Goal: Complete application form

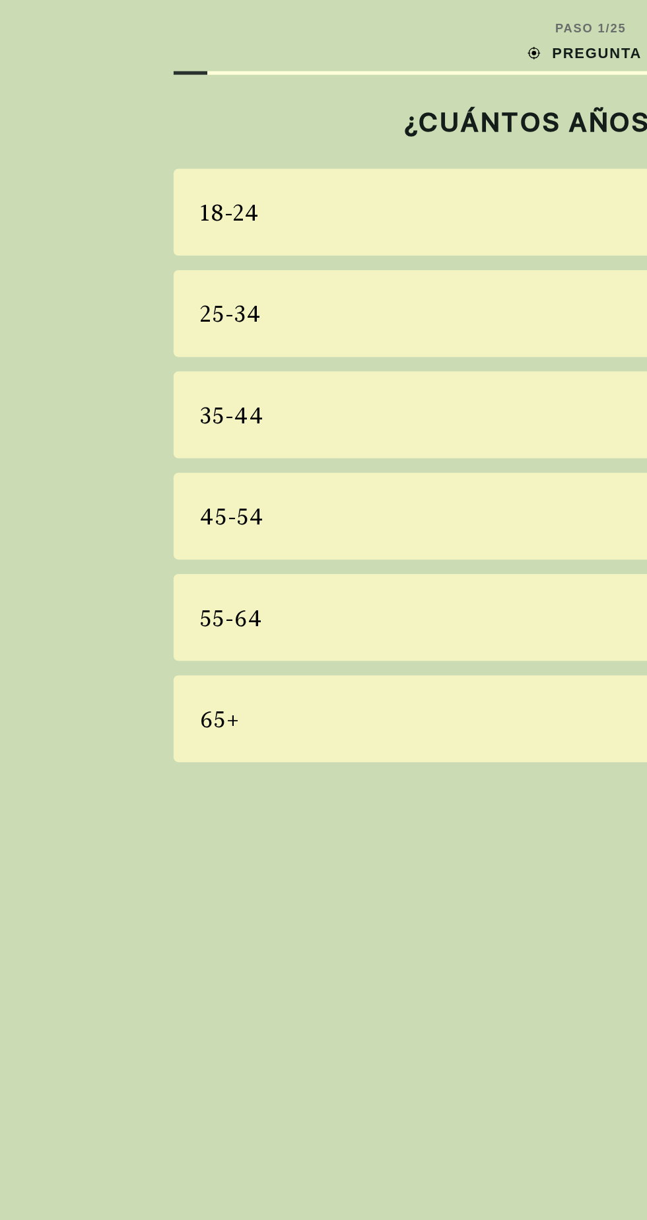
click at [167, 328] on div "55-64" at bounding box center [323, 338] width 457 height 48
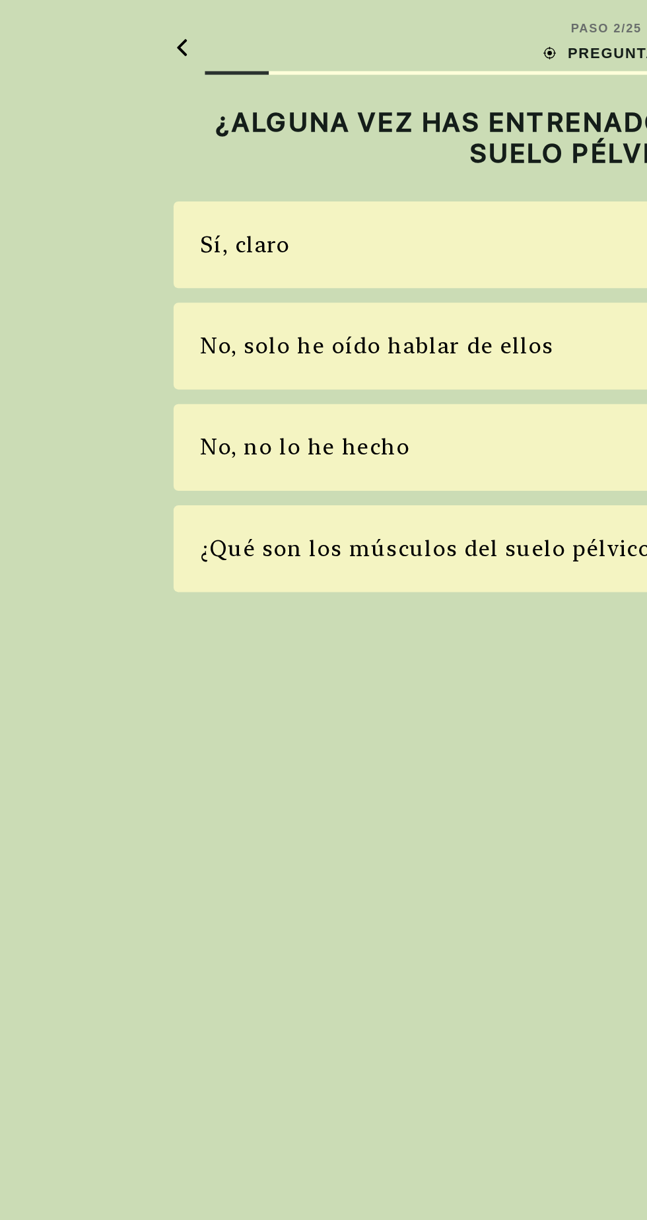
click at [190, 286] on div "¿Qué son los músculos del suelo pélvico?" at bounding box center [323, 301] width 457 height 48
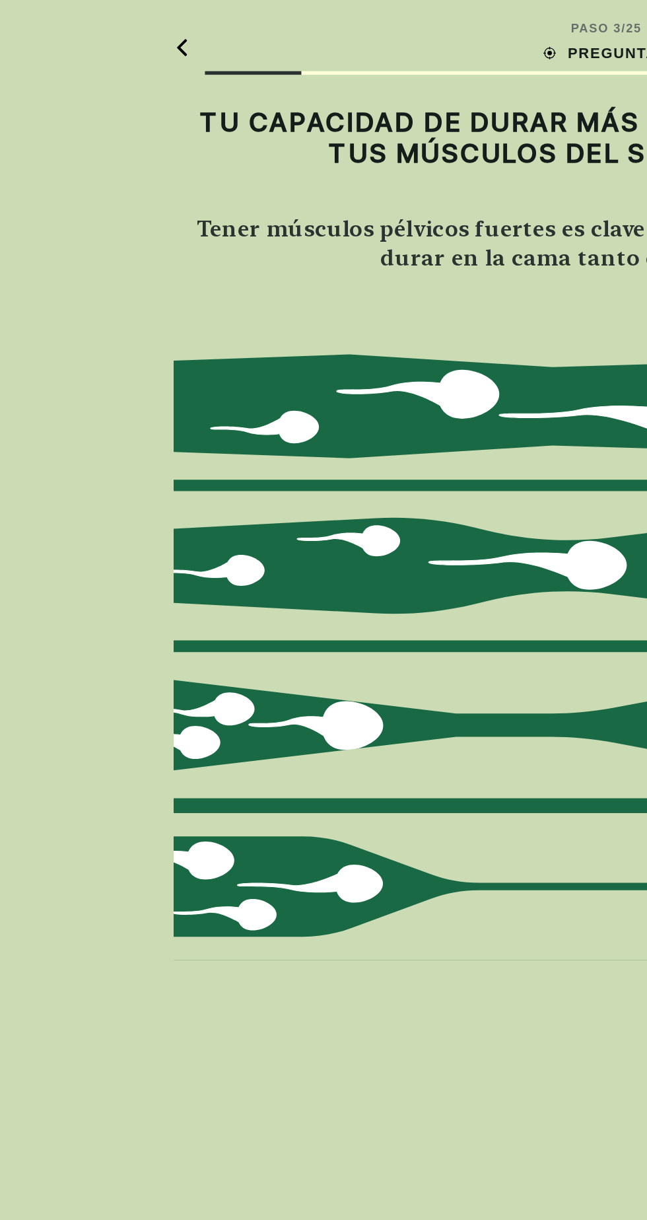
click at [99, 30] on icon at bounding box center [99, 26] width 9 height 10
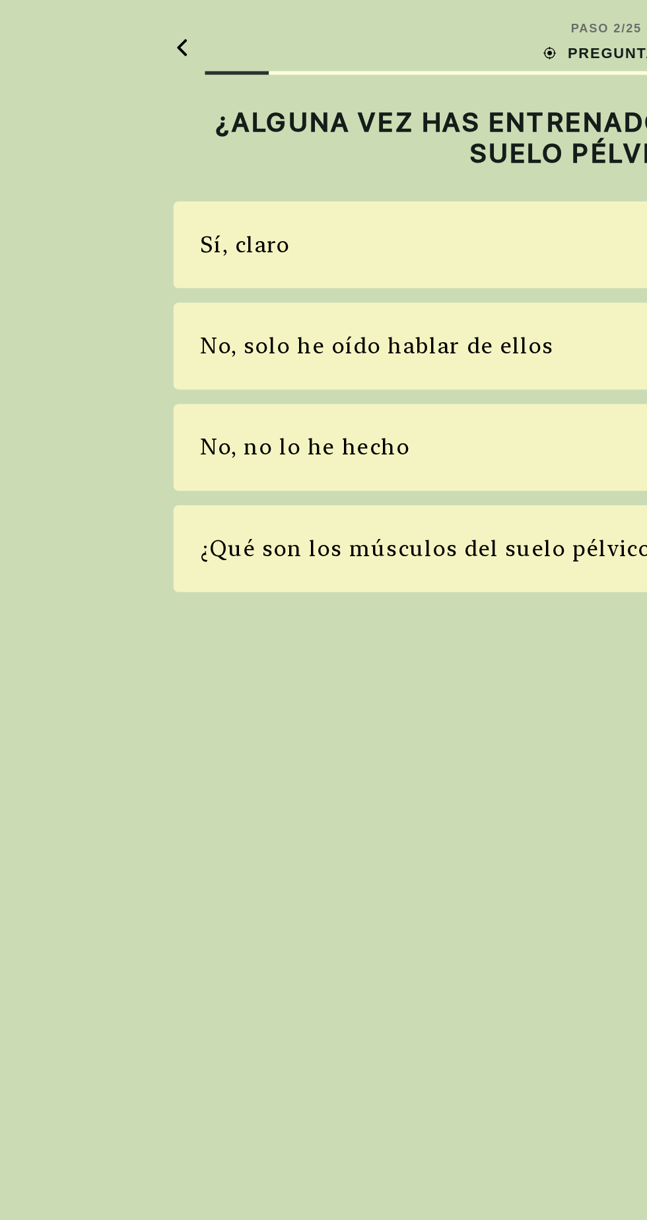
click at [99, 25] on icon at bounding box center [99, 26] width 9 height 10
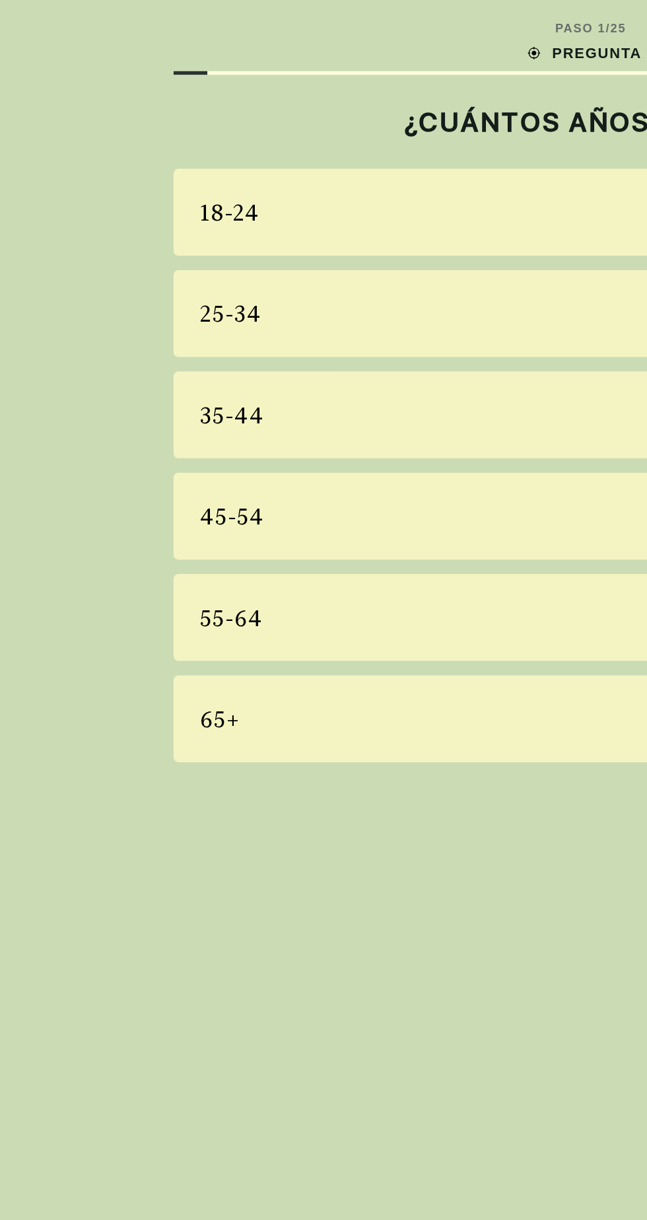
click at [206, 228] on div "35-44" at bounding box center [323, 227] width 457 height 48
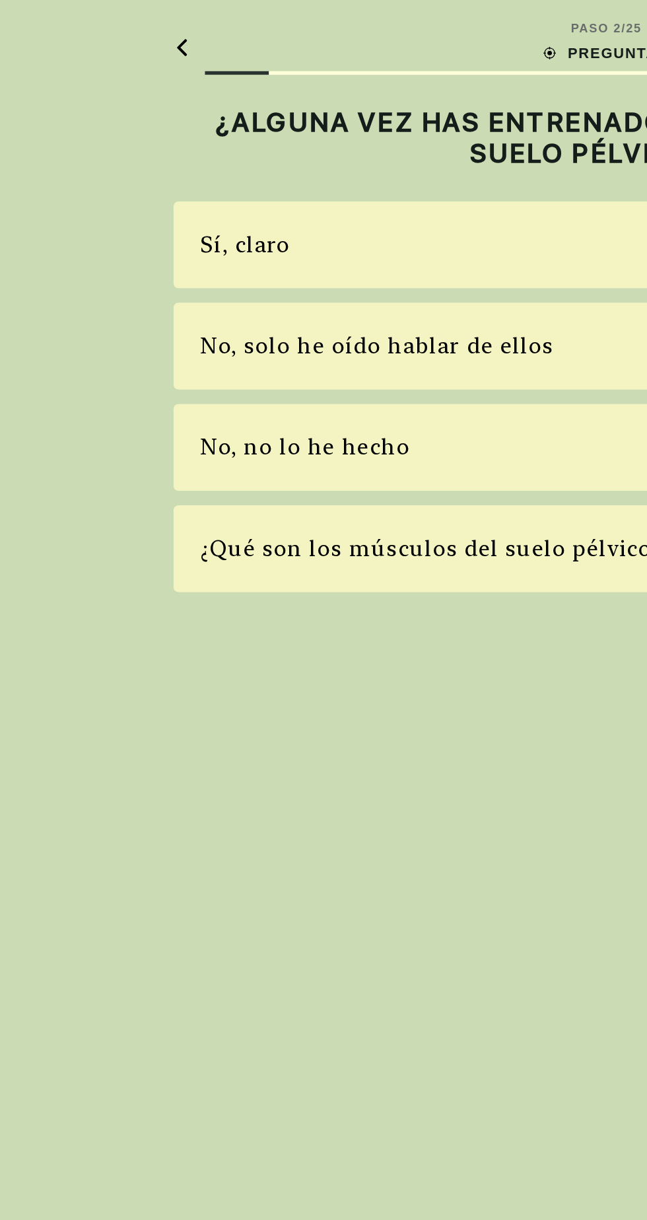
click at [98, 30] on icon at bounding box center [99, 26] width 9 height 10
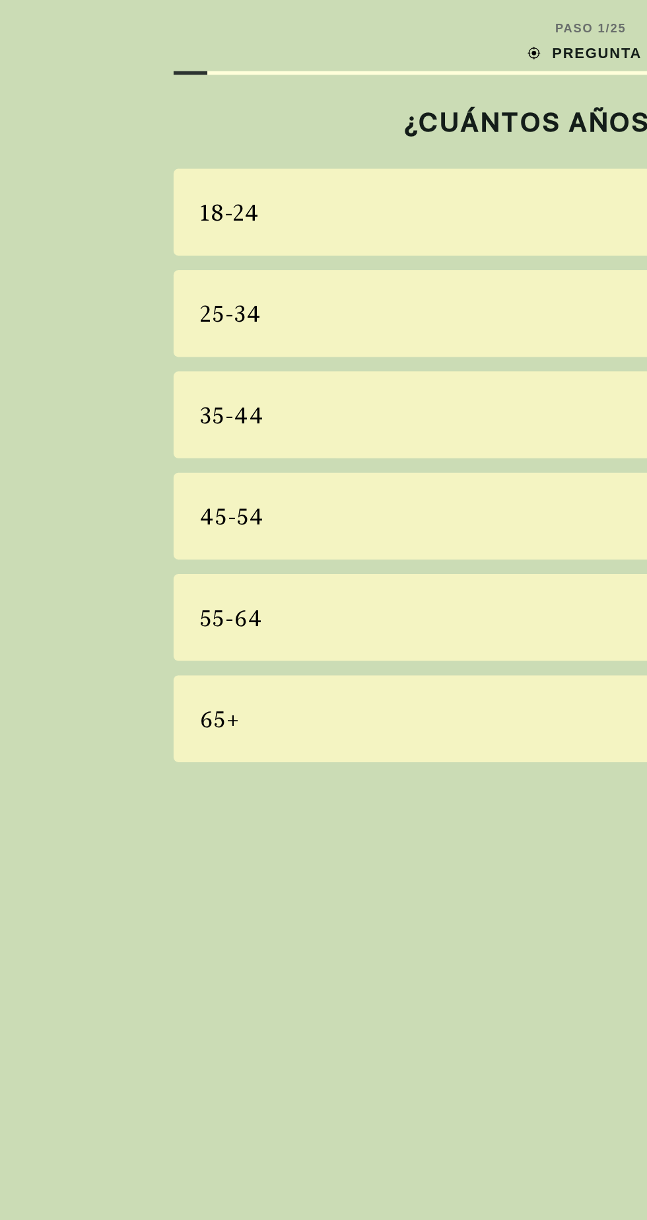
click at [186, 276] on div "45-54" at bounding box center [323, 283] width 457 height 48
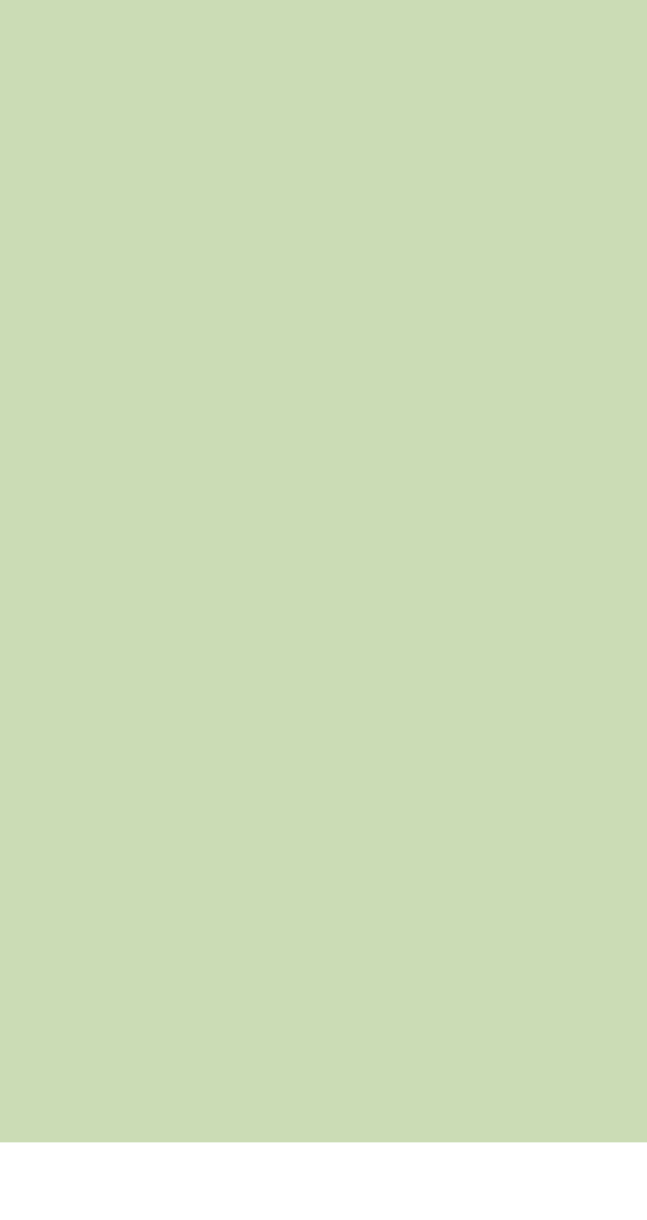
click at [178, 1219] on div "PASO 2 / 25 PREGUNTA 2 ¿ALGUNA VEZ HAS ENTRENADO TUS MÚSCULOS DEL [MEDICAL_DATA…" at bounding box center [323, 610] width 647 height 1220
